Goal: Task Accomplishment & Management: Manage account settings

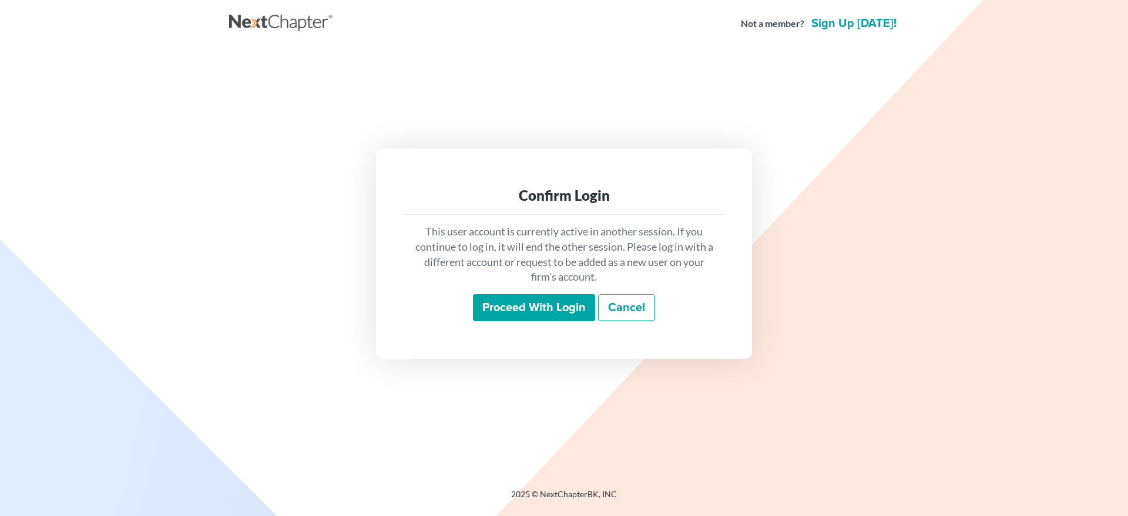
click at [556, 300] on input "Proceed with login" at bounding box center [534, 307] width 122 height 27
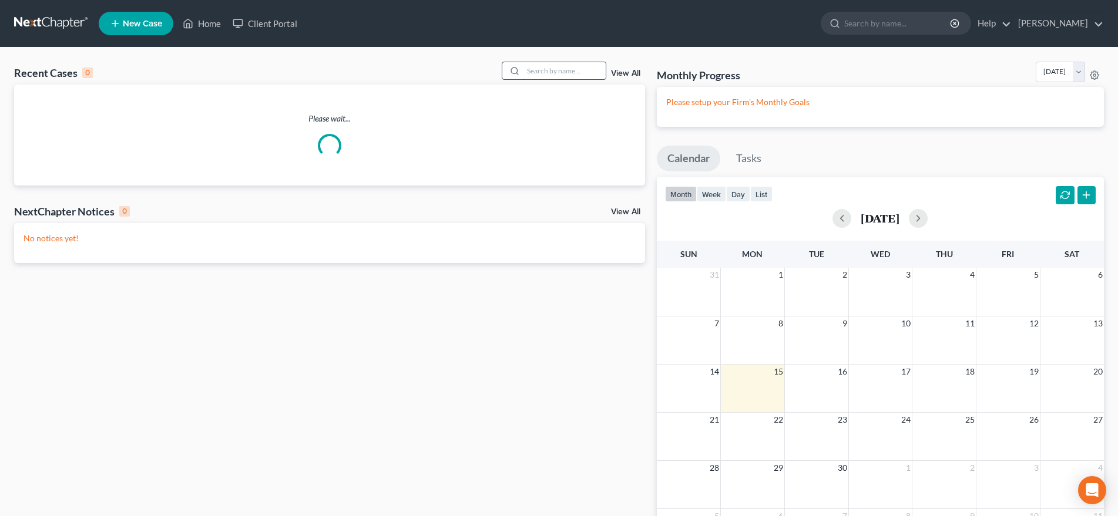
click at [530, 69] on input "search" at bounding box center [564, 70] width 82 height 17
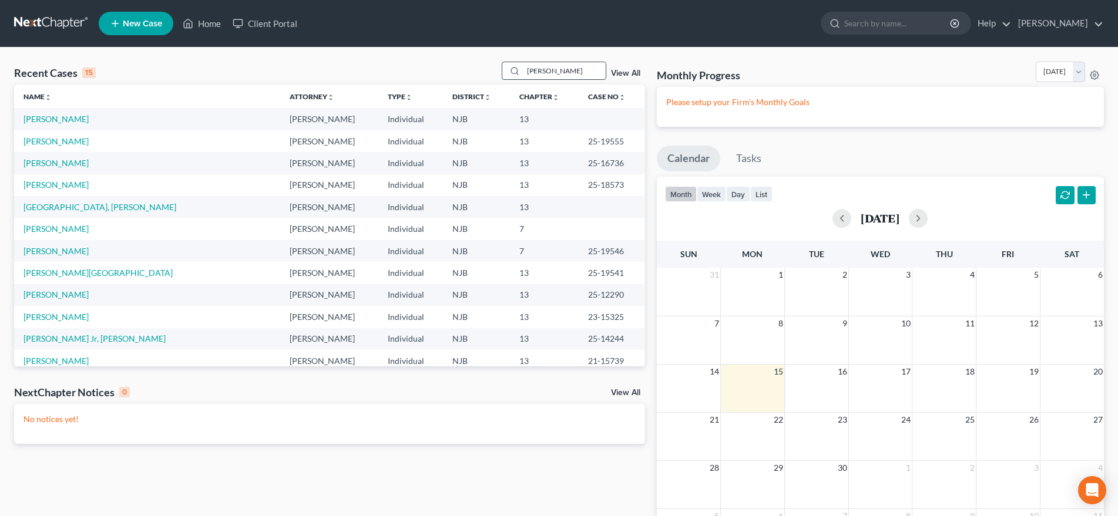
type input "[PERSON_NAME]"
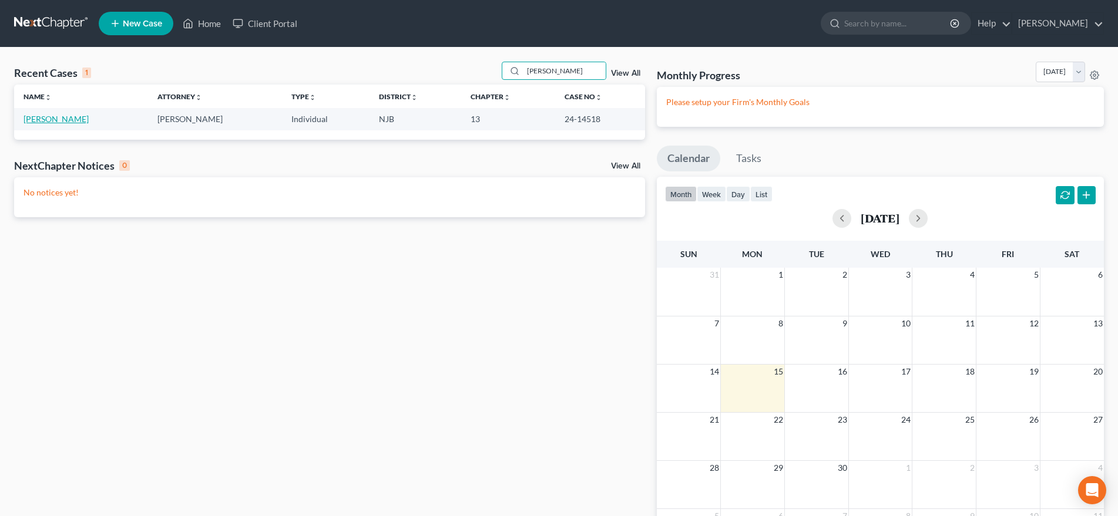
click at [70, 118] on link "[PERSON_NAME]" at bounding box center [55, 119] width 65 height 10
click at [69, 117] on link "[PERSON_NAME]" at bounding box center [55, 119] width 65 height 10
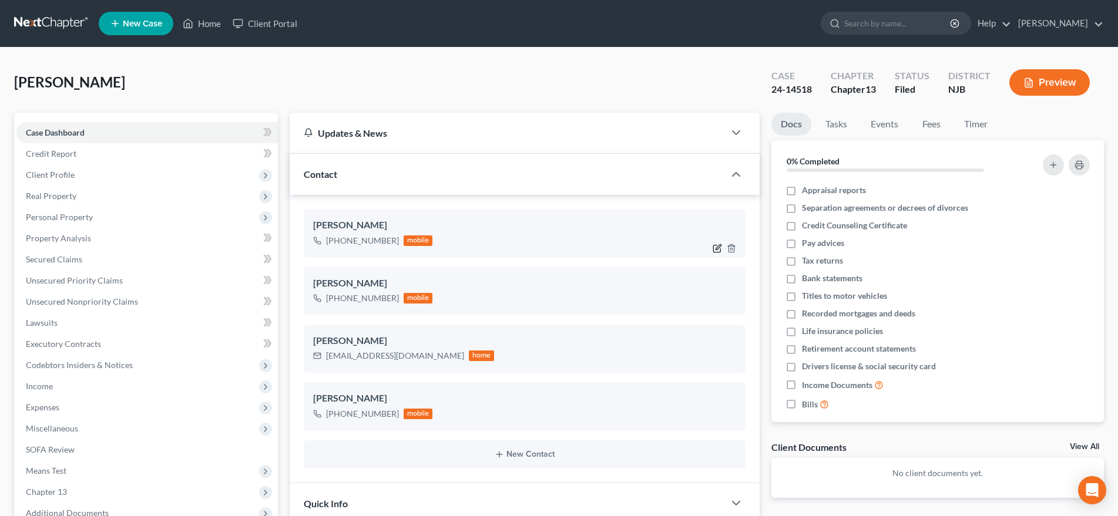
click at [719, 248] on icon "button" at bounding box center [716, 248] width 9 height 9
select select "0"
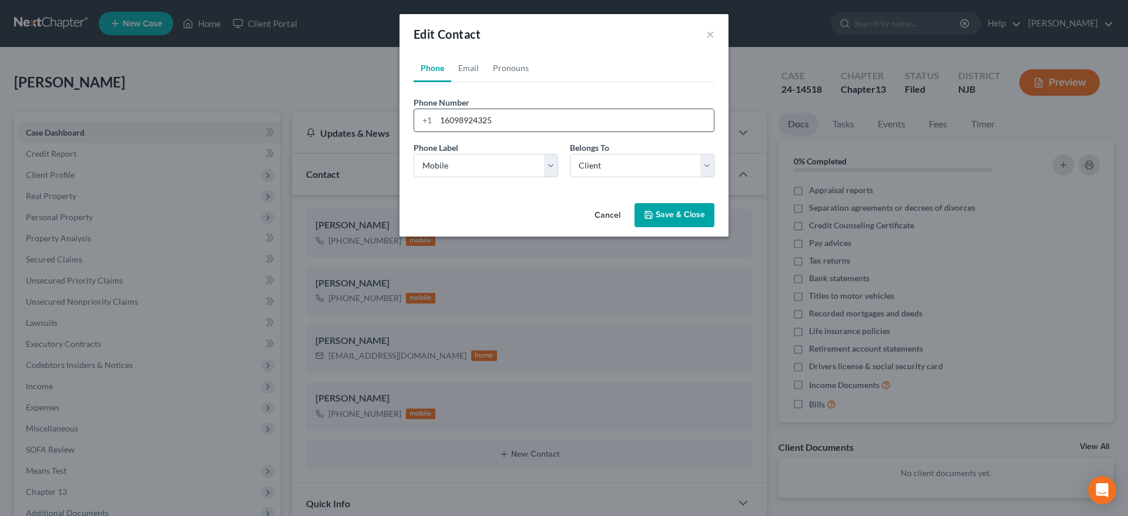
click at [508, 120] on input "16098924325" at bounding box center [575, 120] width 278 height 22
type input "16095172000"
click at [660, 215] on button "Save & Close" at bounding box center [674, 215] width 80 height 25
